Goal: Communication & Community: Answer question/provide support

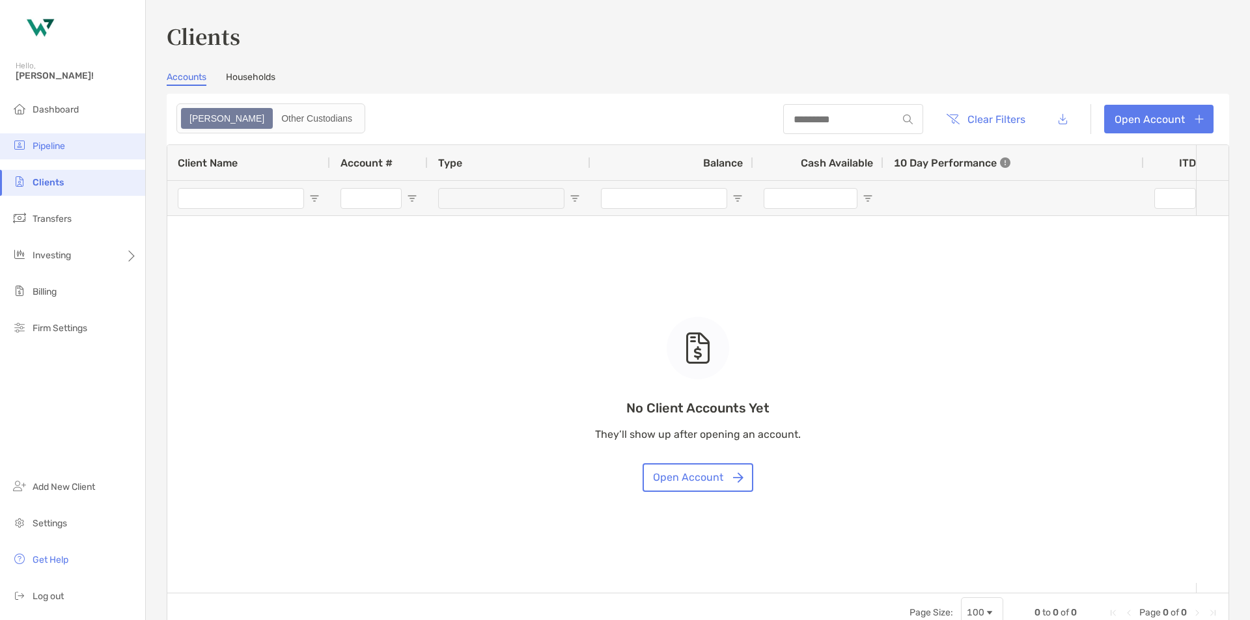
click at [62, 144] on span "Pipeline" at bounding box center [49, 146] width 33 height 11
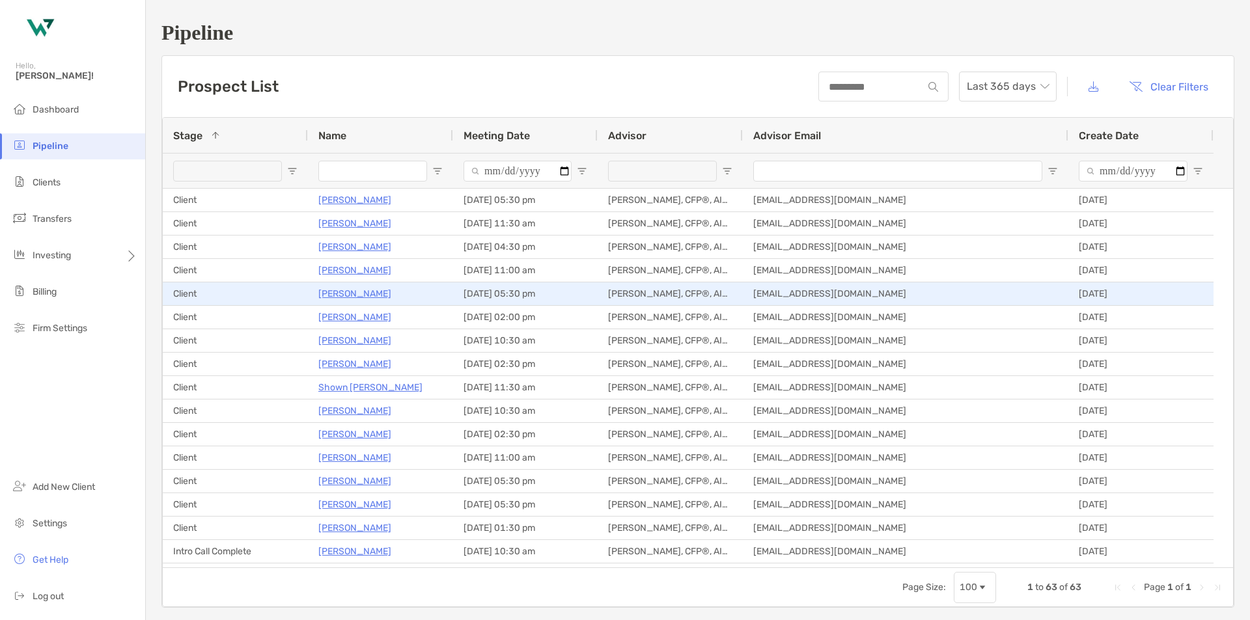
scroll to position [130, 0]
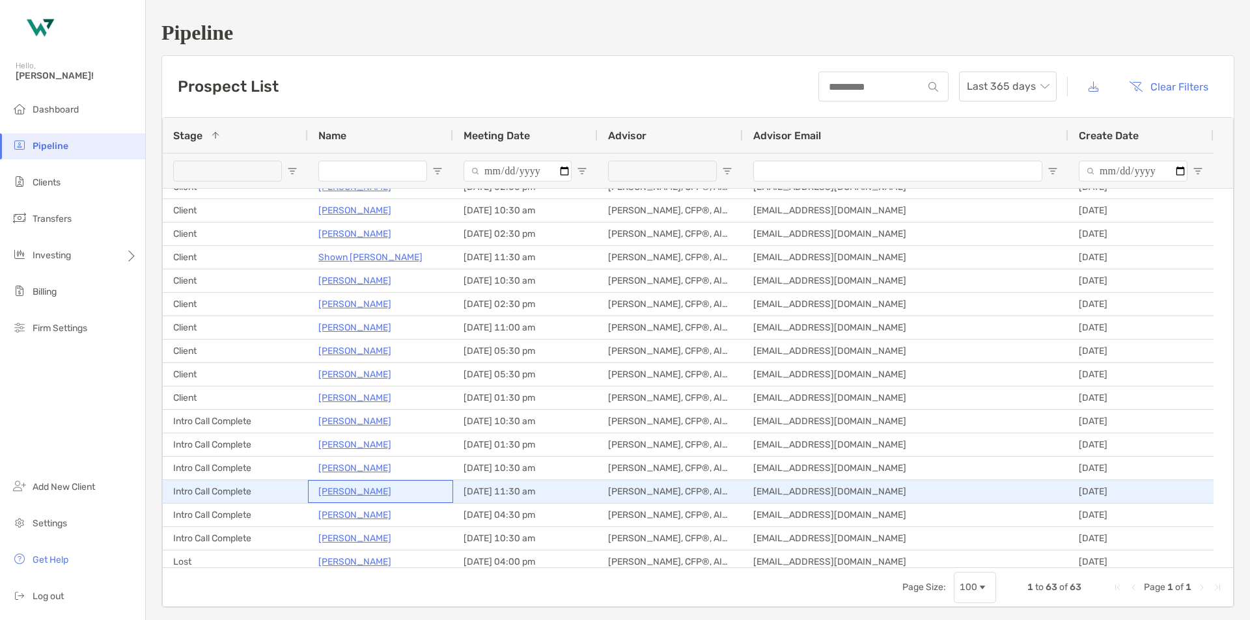
click at [352, 490] on p "[PERSON_NAME]" at bounding box center [354, 492] width 73 height 16
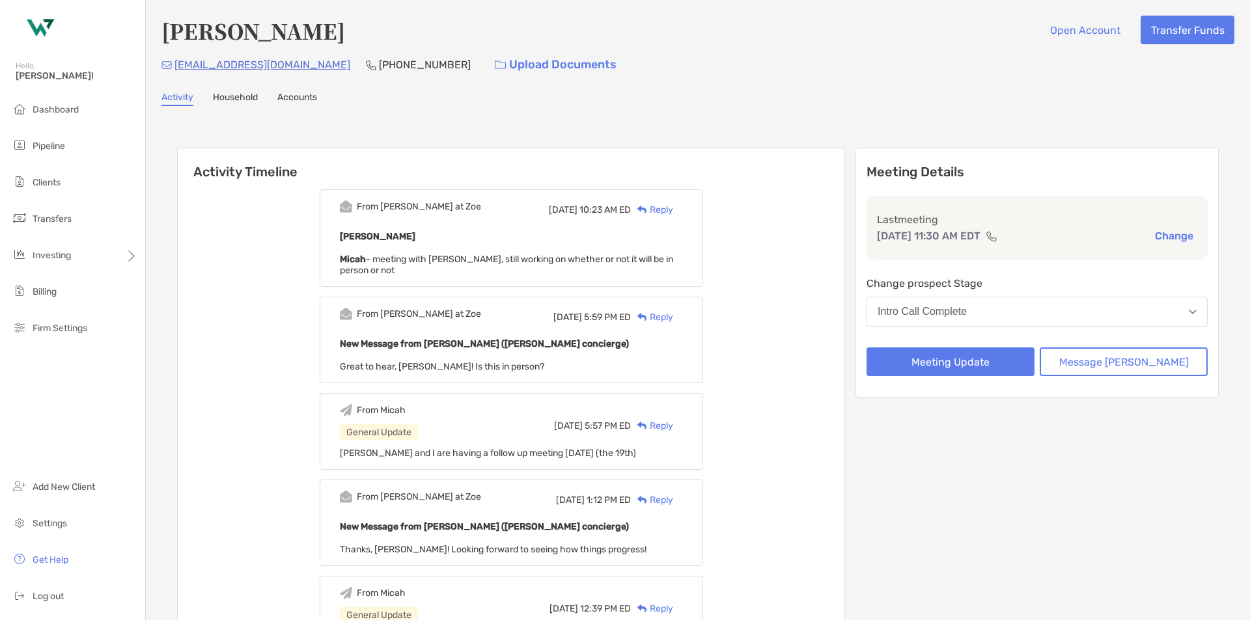
click at [673, 214] on div "Reply" at bounding box center [652, 210] width 42 height 14
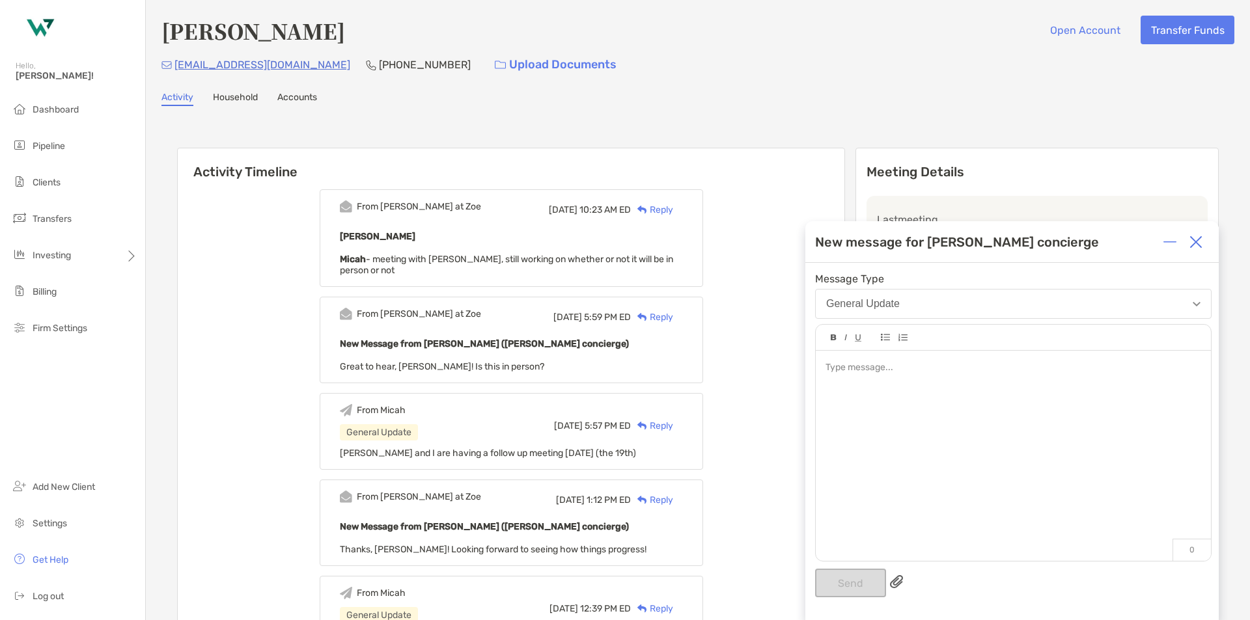
click at [1193, 251] on div at bounding box center [1196, 242] width 26 height 26
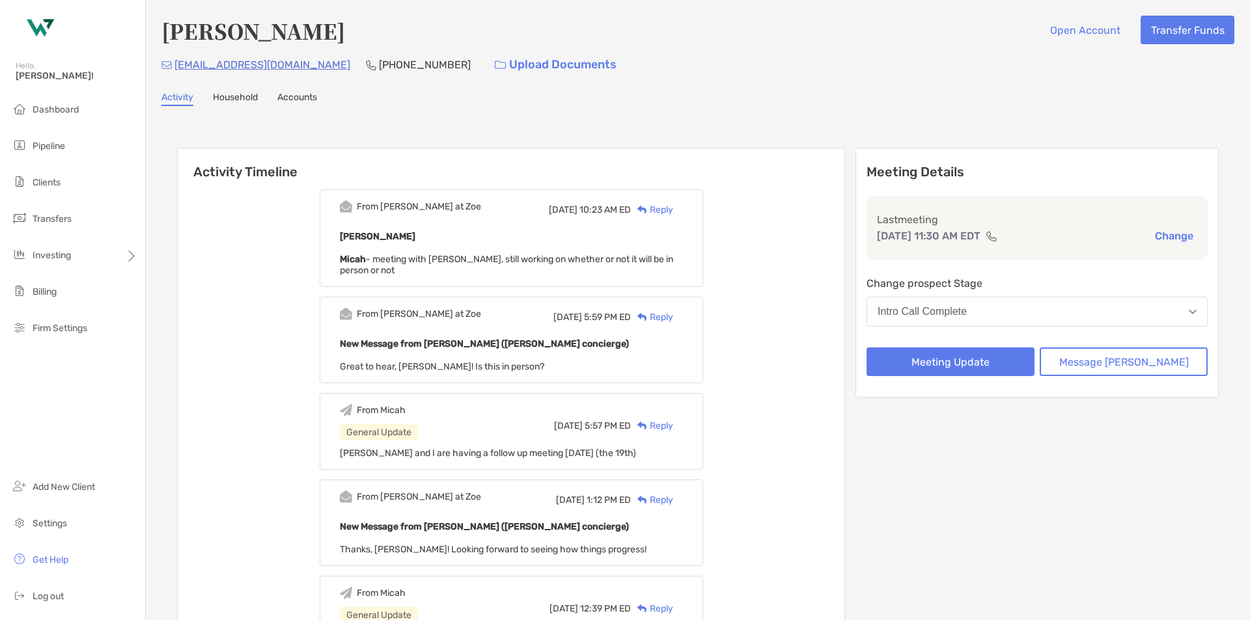
click at [673, 213] on div "Reply" at bounding box center [652, 210] width 42 height 14
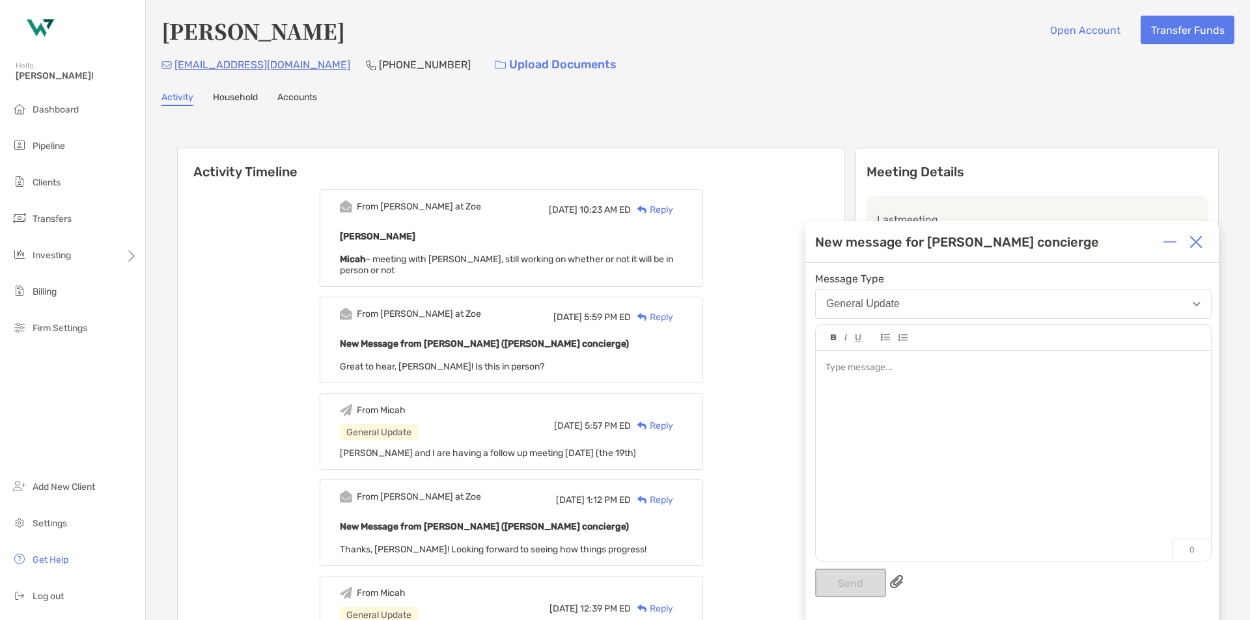
click at [932, 401] on div at bounding box center [1013, 449] width 395 height 197
click at [860, 581] on button "Send" at bounding box center [850, 583] width 71 height 29
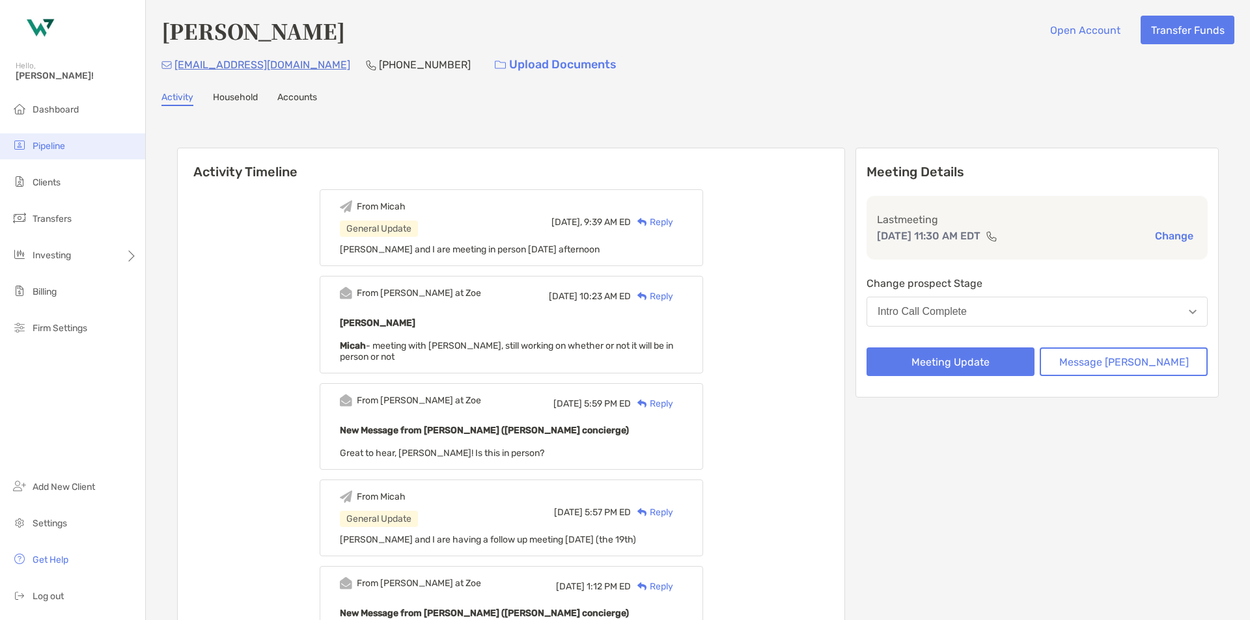
click at [75, 137] on li "Pipeline" at bounding box center [72, 146] width 145 height 26
